Goal: Transaction & Acquisition: Purchase product/service

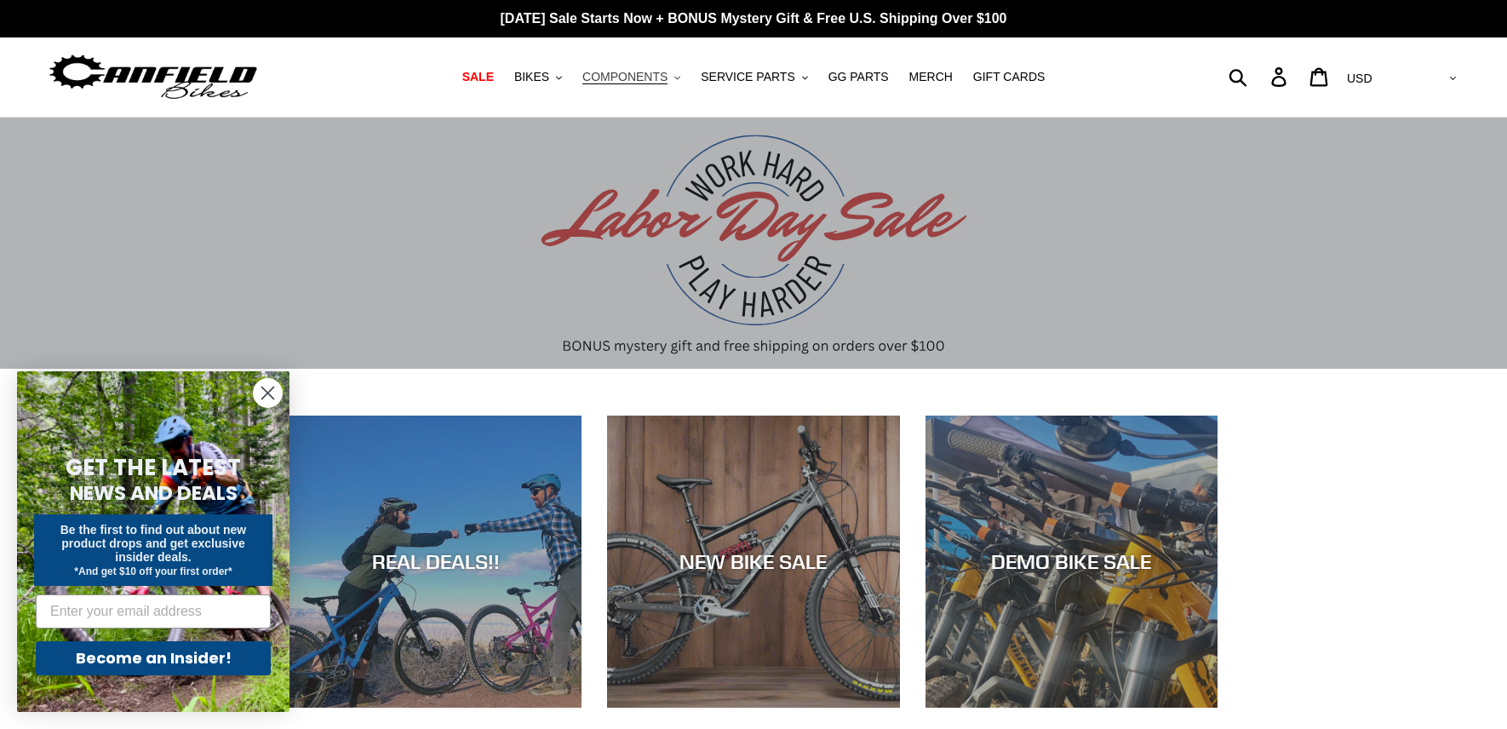
click at [667, 77] on span "COMPONENTS" at bounding box center [624, 77] width 85 height 14
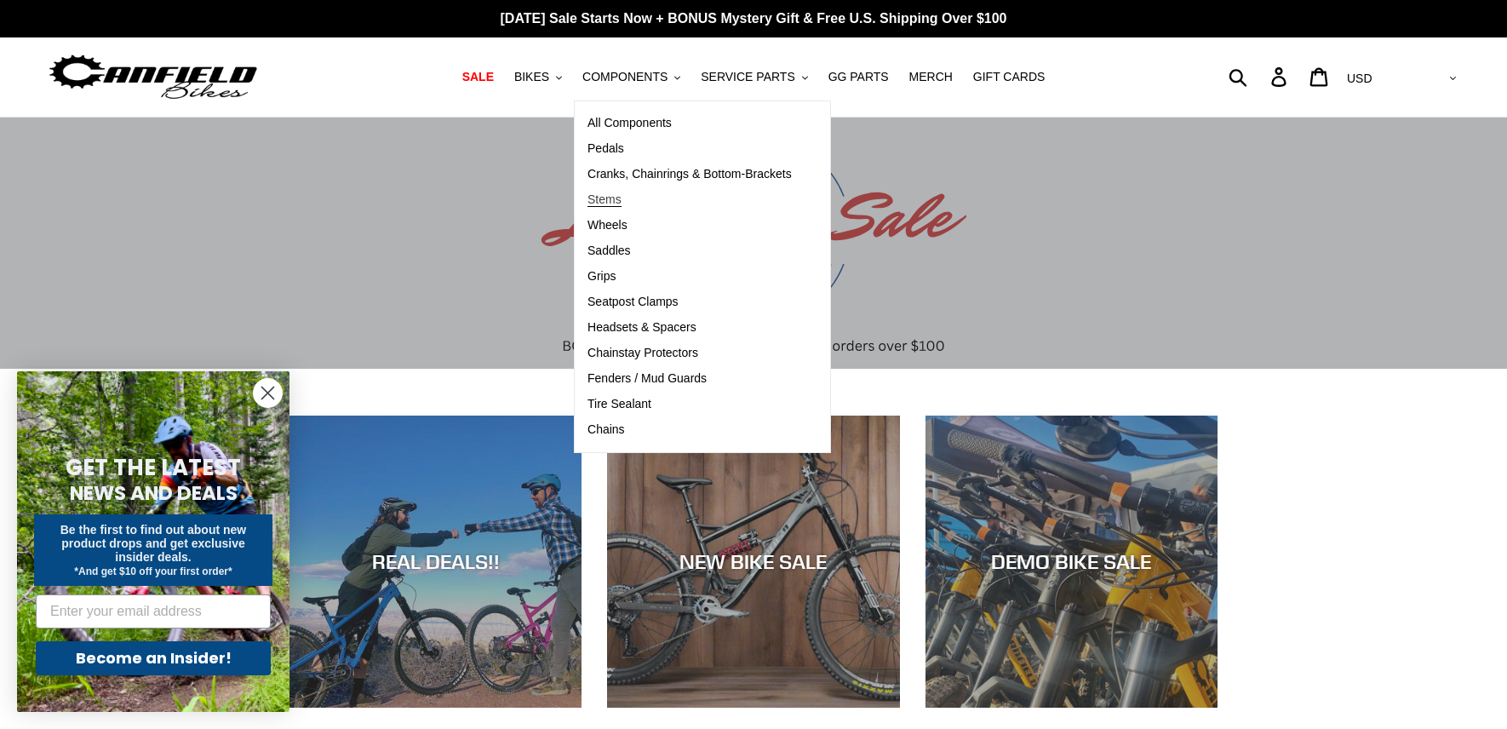
click at [636, 202] on link "Stems" at bounding box center [690, 200] width 230 height 26
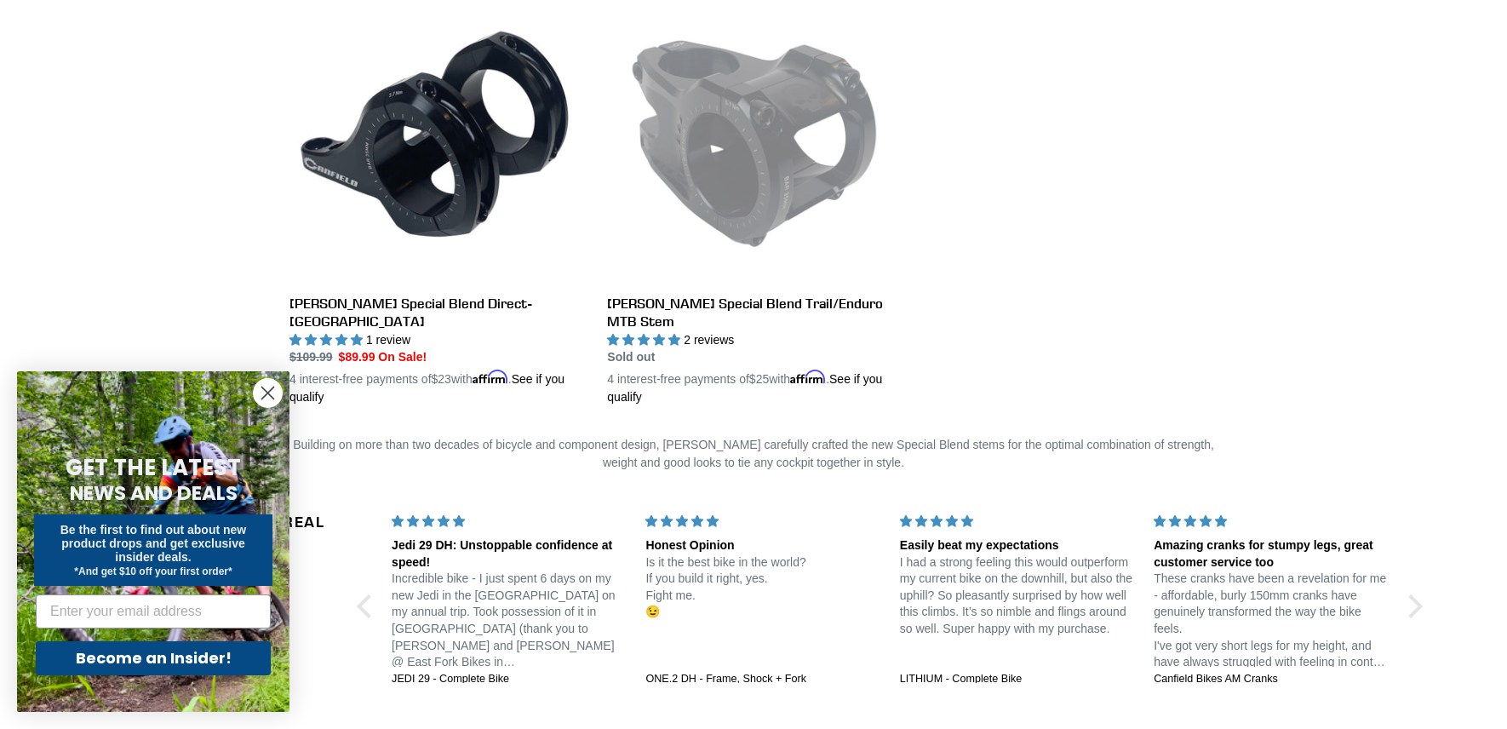
scroll to position [525, 0]
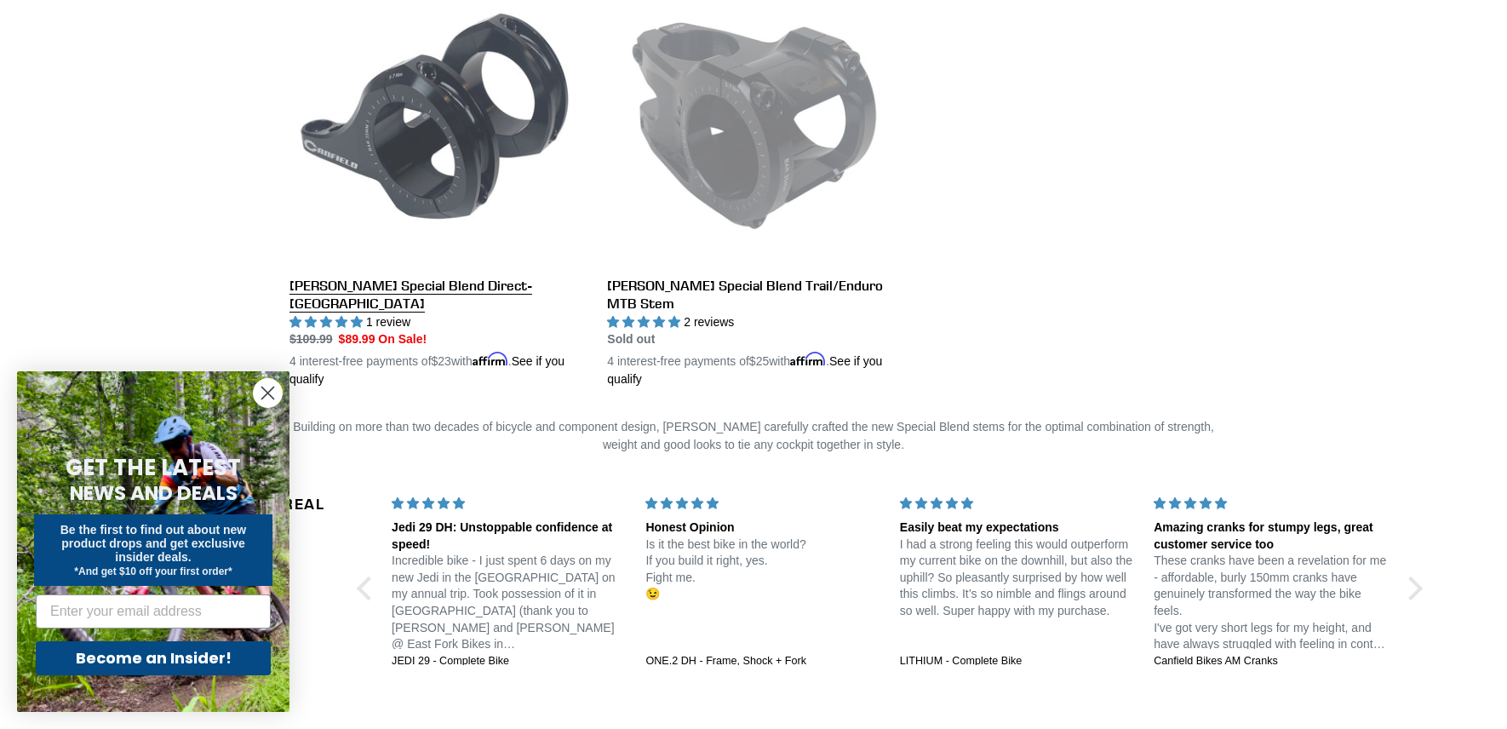
click at [451, 212] on link "[PERSON_NAME] Special Blend Direct-[GEOGRAPHIC_DATA]" at bounding box center [435, 181] width 292 height 416
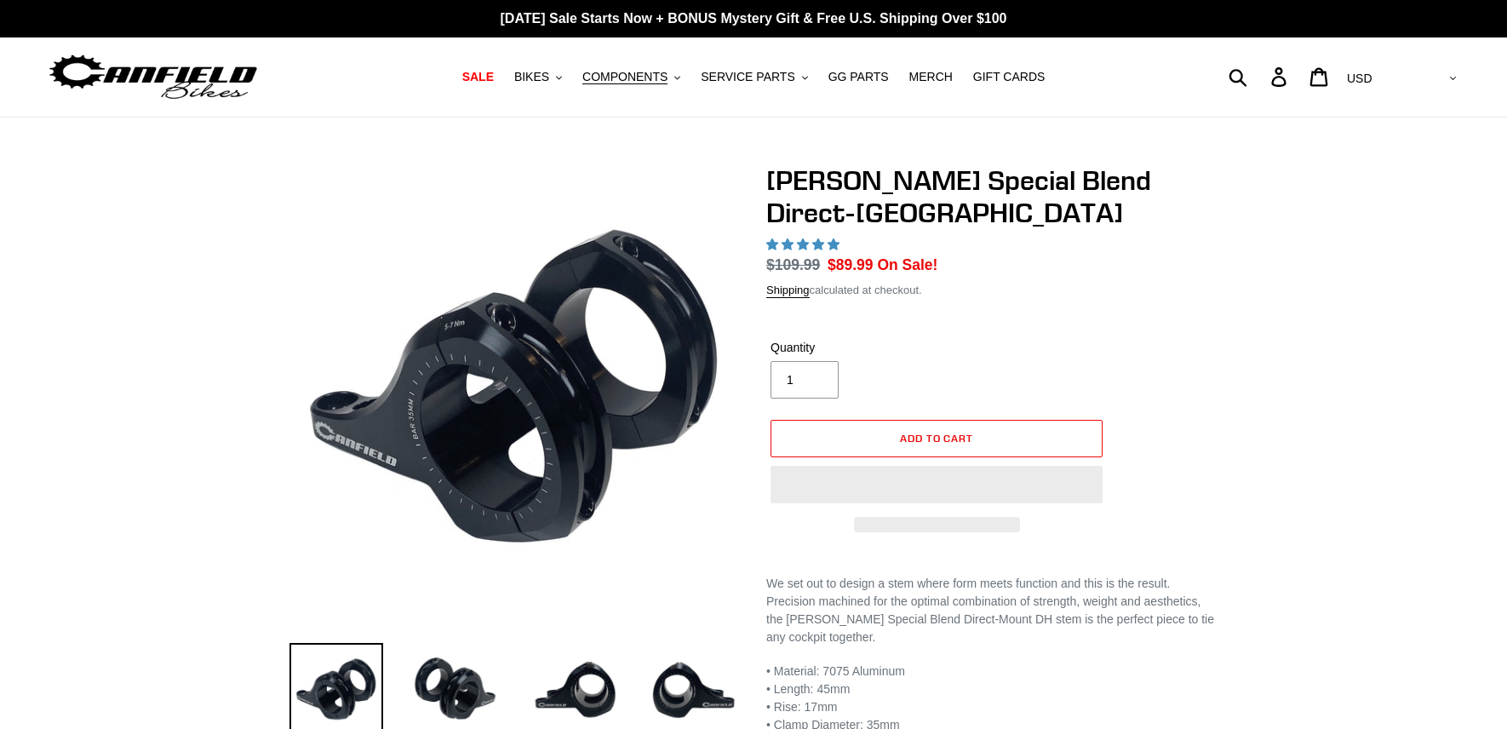
select select "highest-rating"
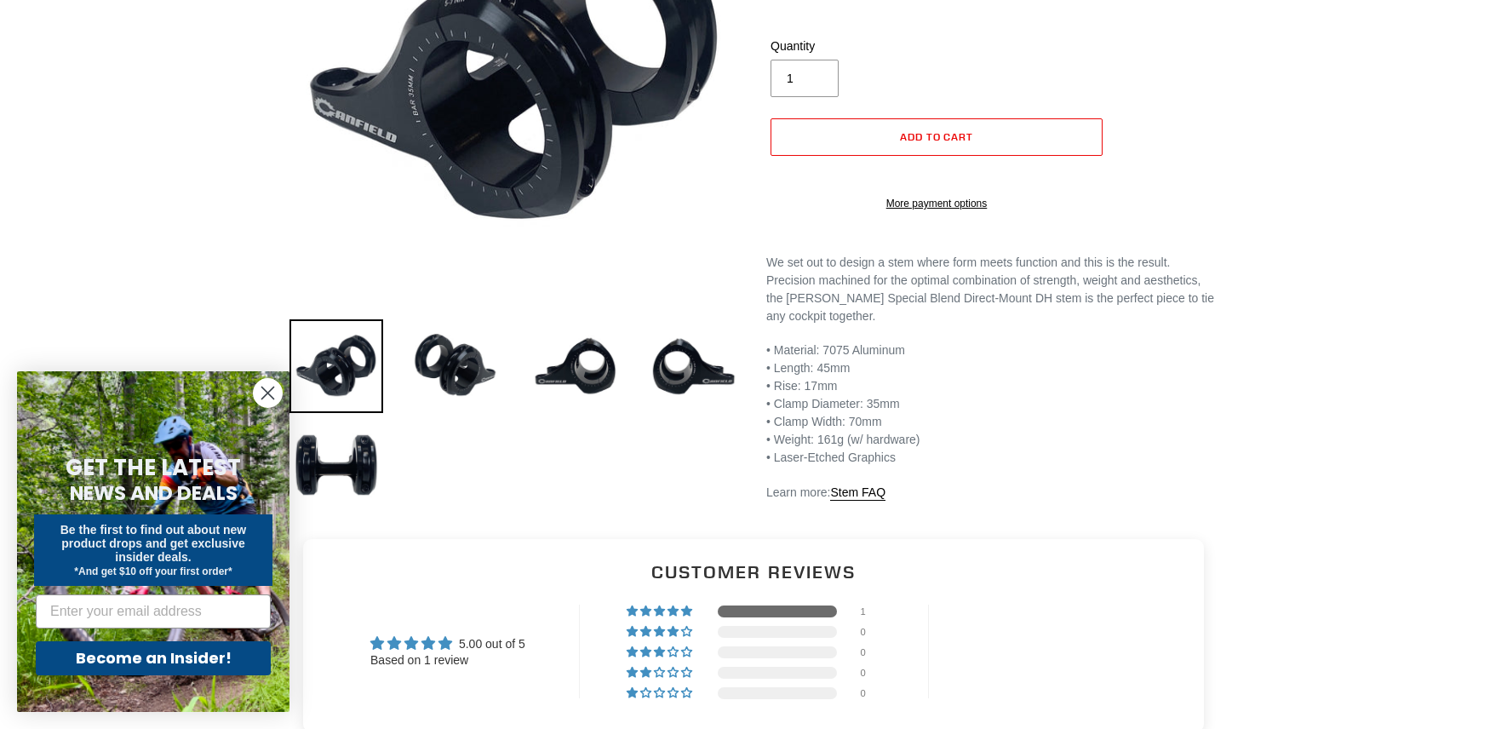
scroll to position [382, 0]
